Goal: Navigation & Orientation: Find specific page/section

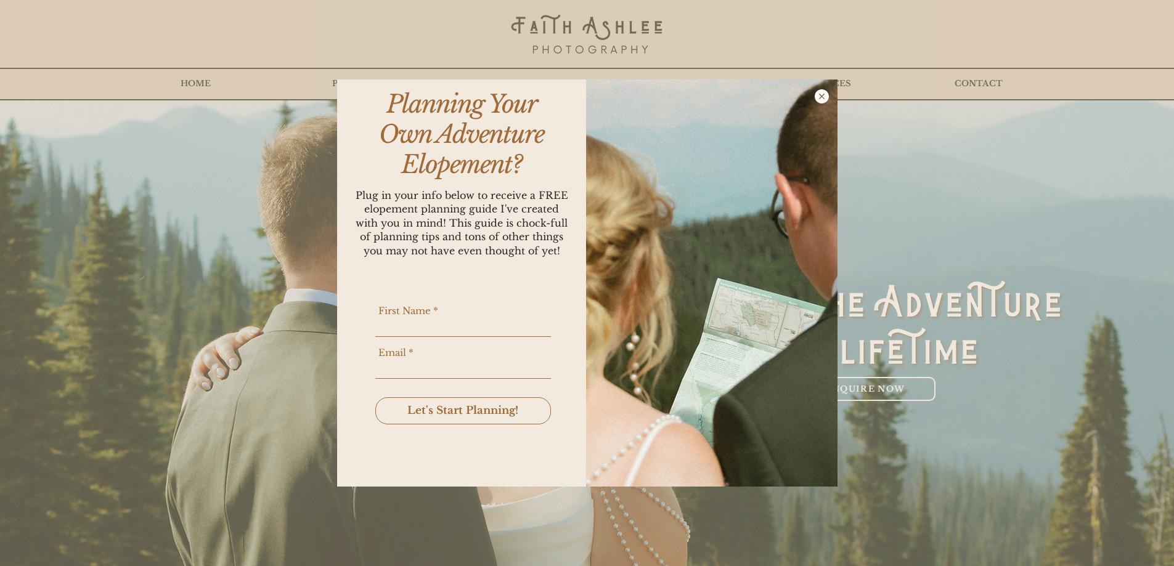
click at [817, 102] on icon "Back to site" at bounding box center [821, 96] width 14 height 14
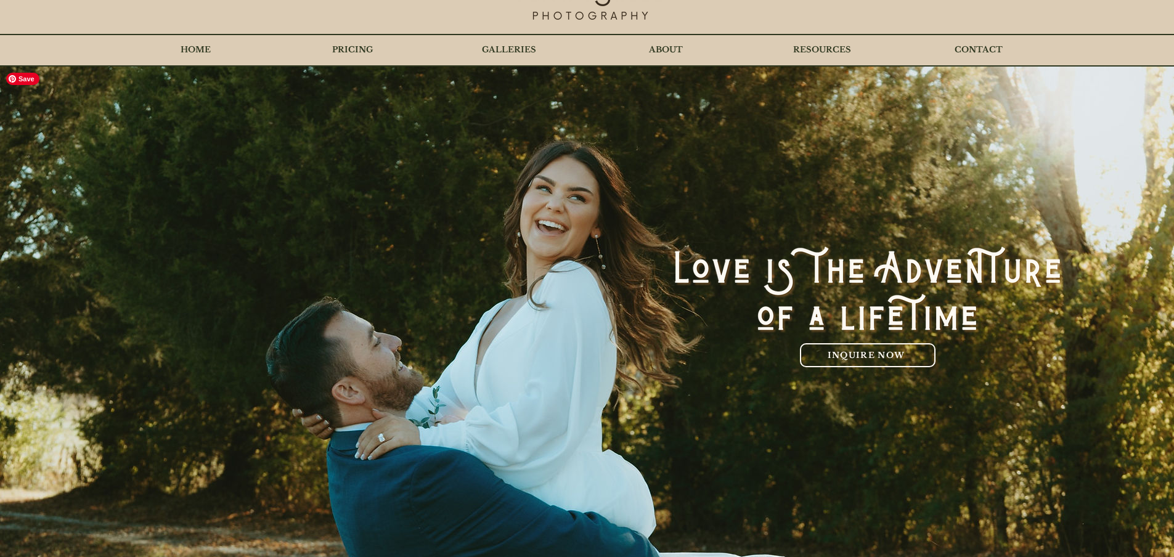
scroll to position [62, 0]
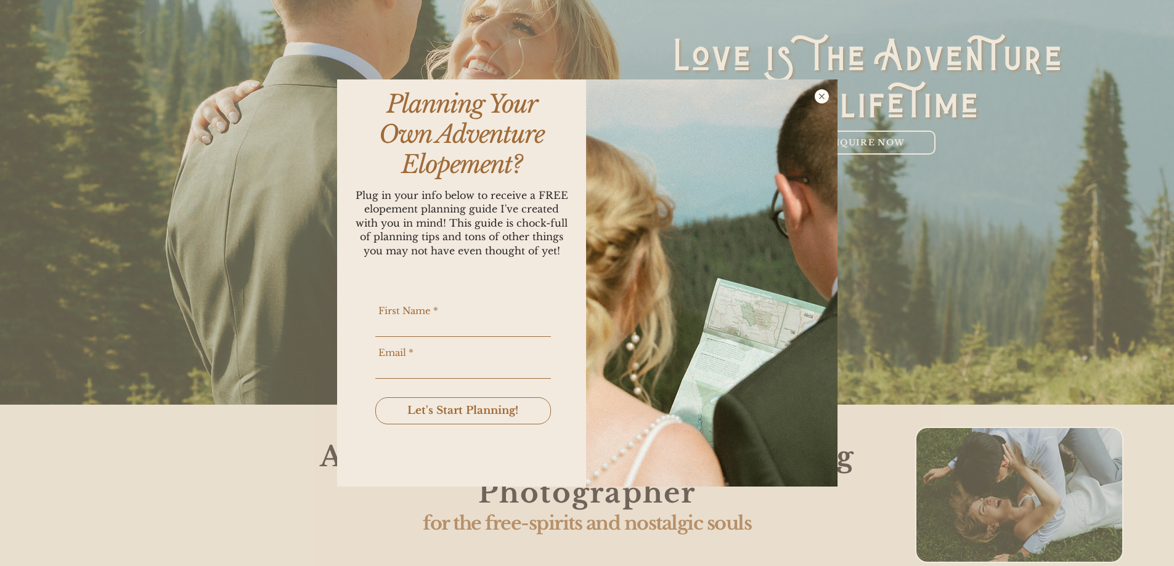
click at [817, 95] on icon "Back to site" at bounding box center [821, 96] width 14 height 14
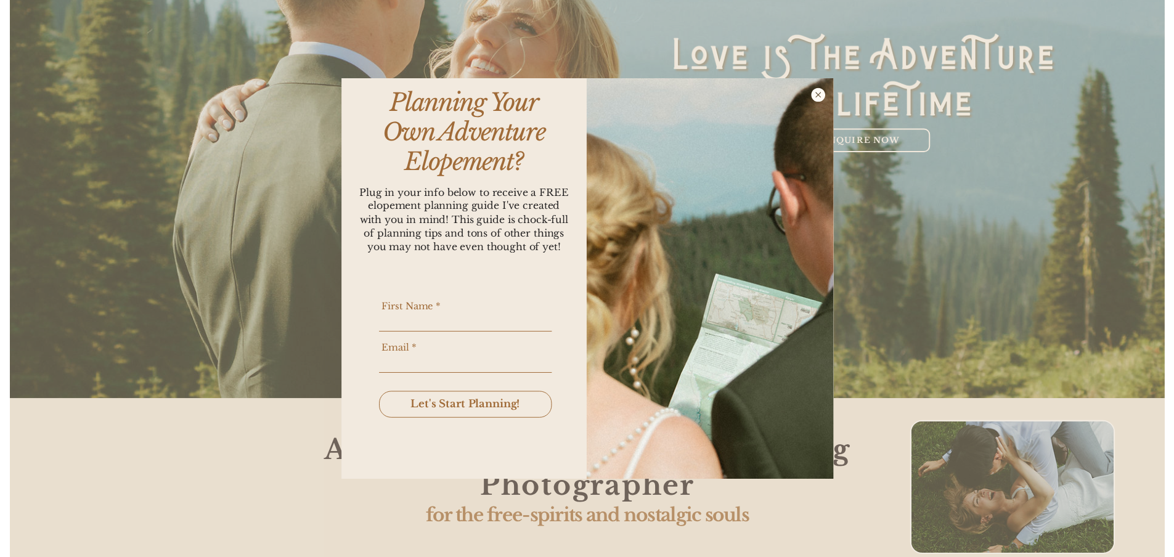
scroll to position [246, 0]
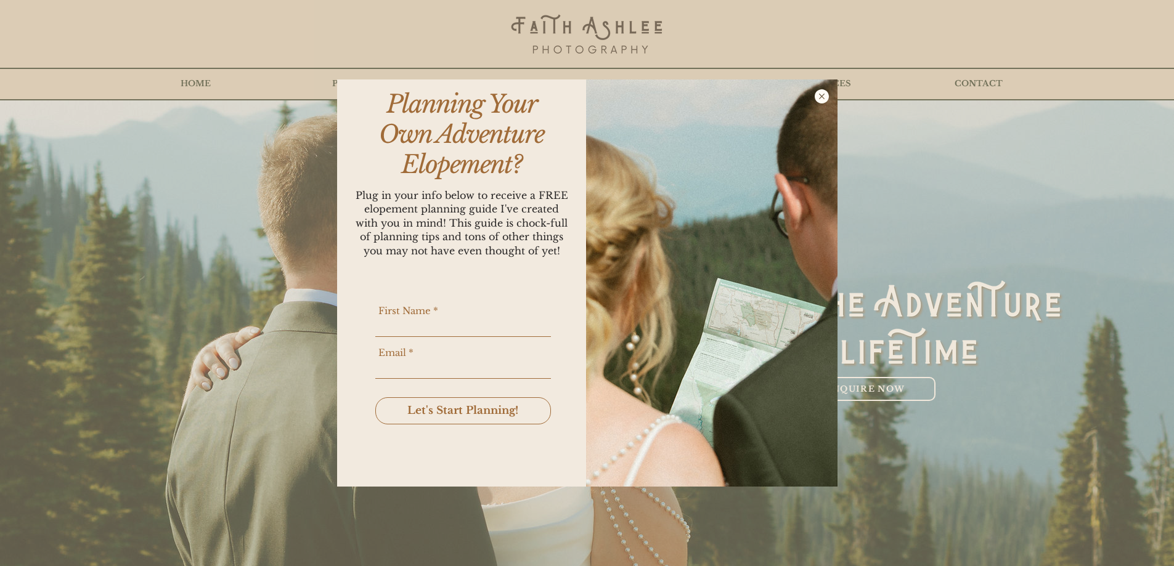
click at [822, 99] on icon "Back to site" at bounding box center [821, 96] width 14 height 14
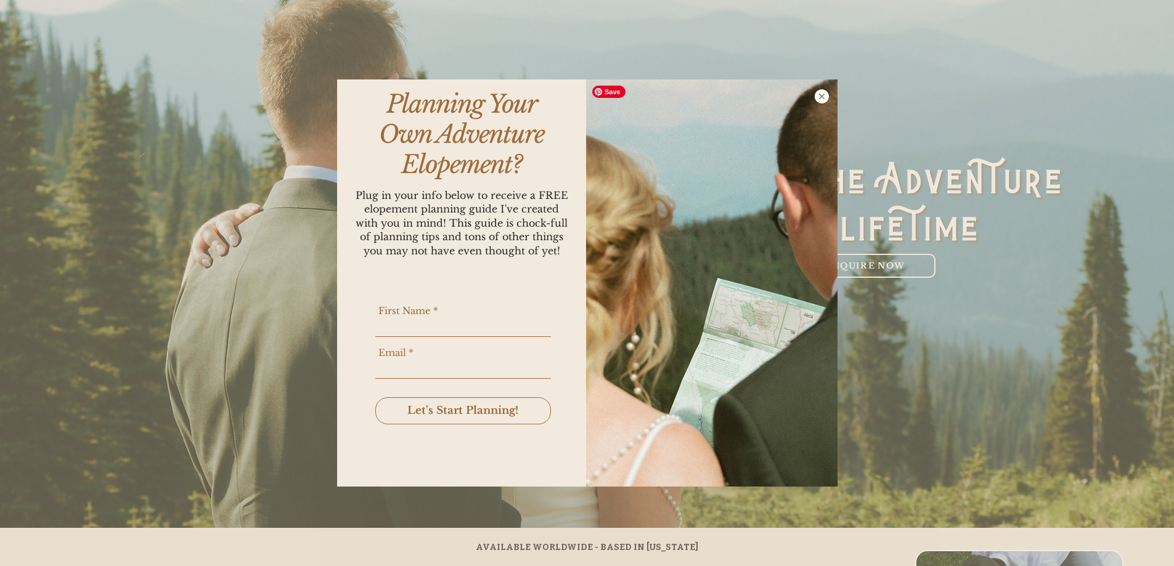
click at [822, 96] on icon "Back to site" at bounding box center [821, 96] width 14 height 14
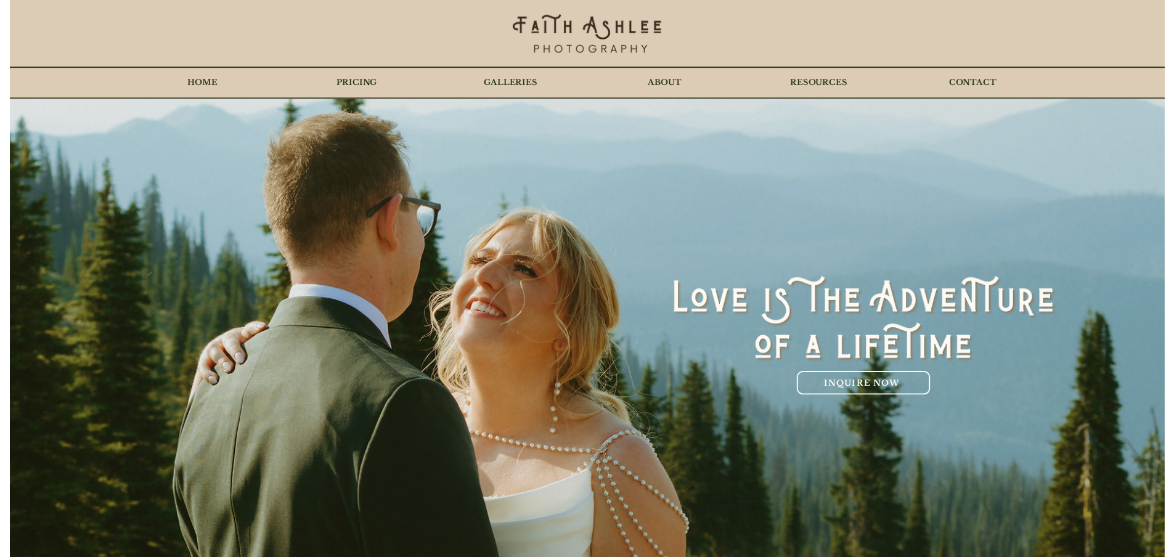
scroll to position [123, 0]
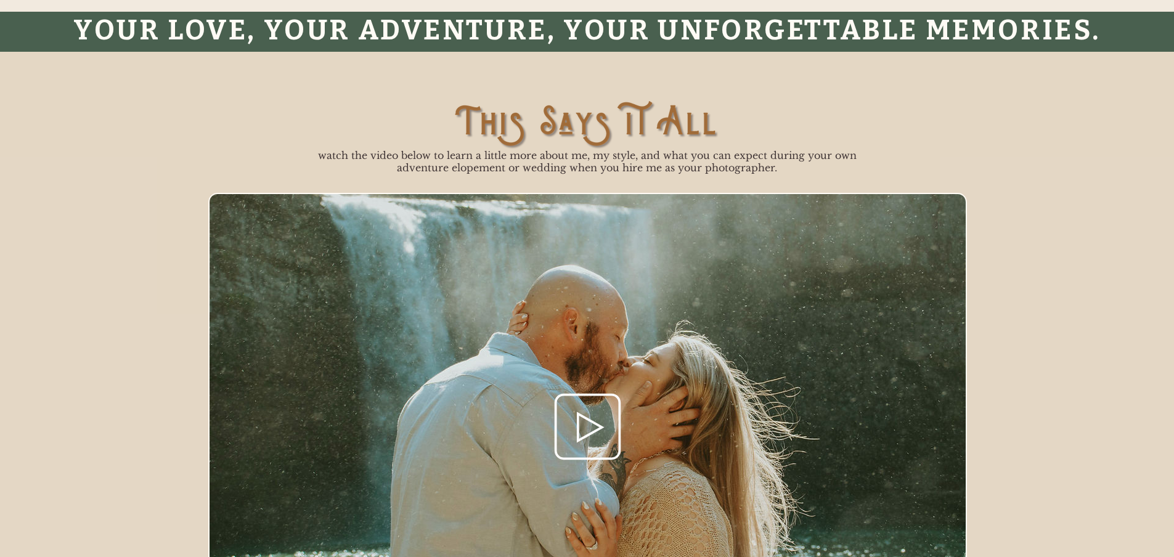
scroll to position [1047, 0]
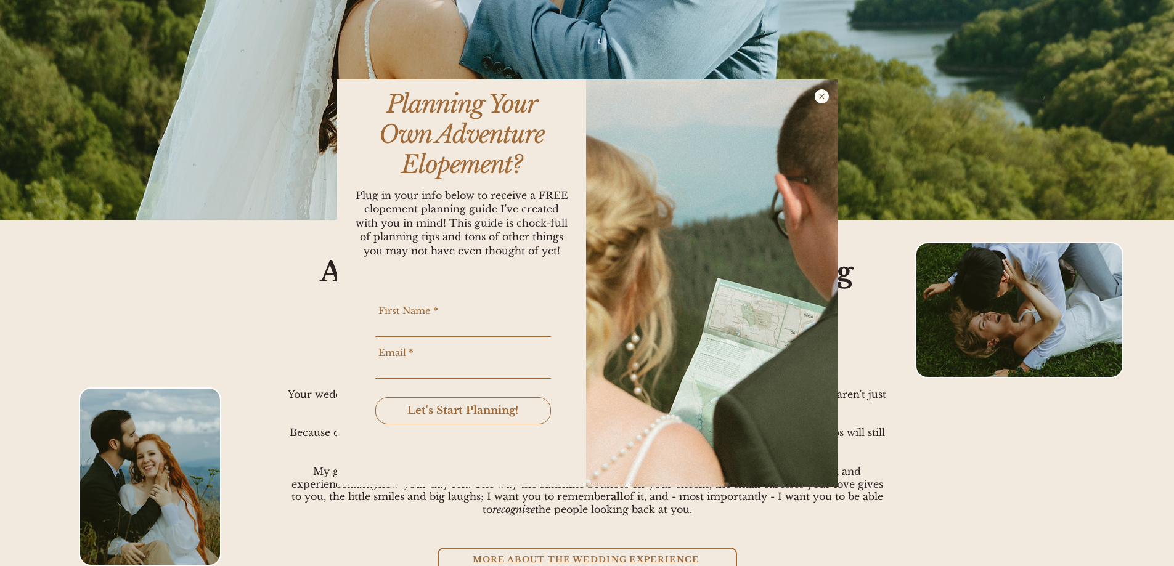
click at [821, 99] on icon "Back to site" at bounding box center [821, 96] width 14 height 14
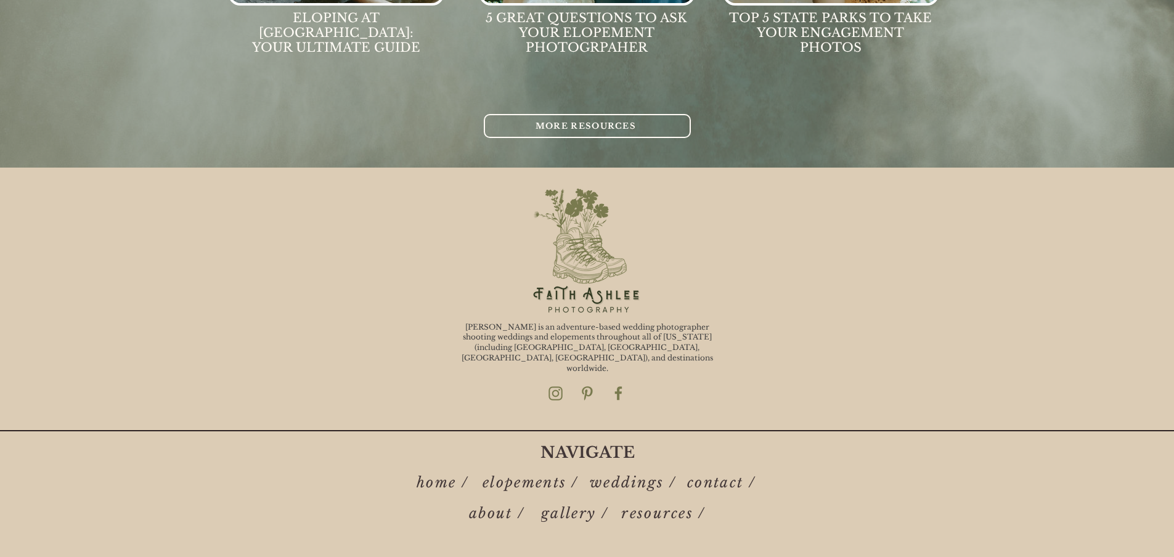
scroll to position [6196, 0]
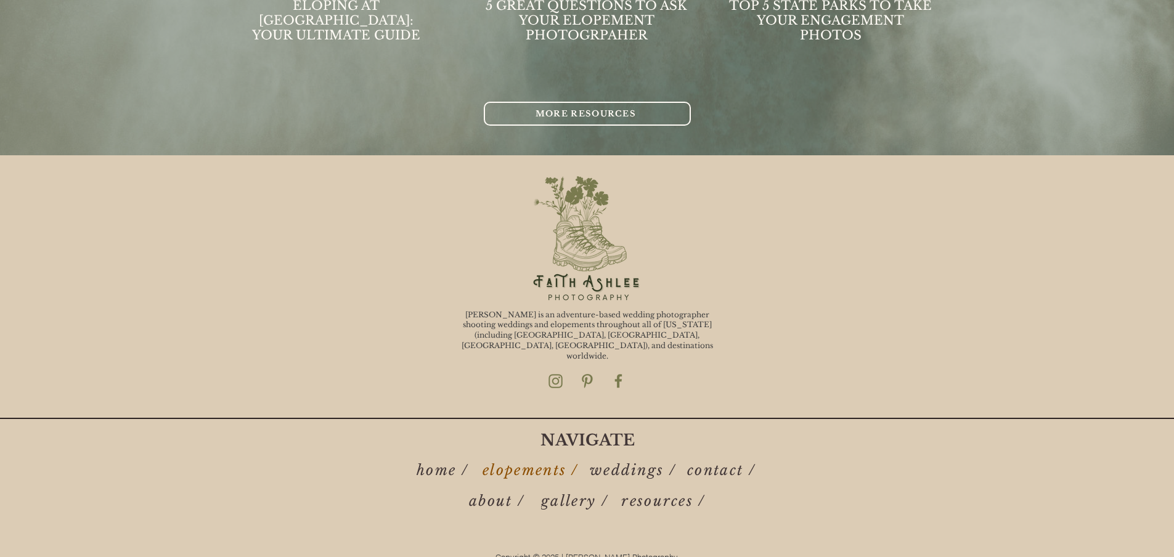
click at [506, 465] on span "elopements /" at bounding box center [530, 469] width 96 height 17
